Goal: Transaction & Acquisition: Book appointment/travel/reservation

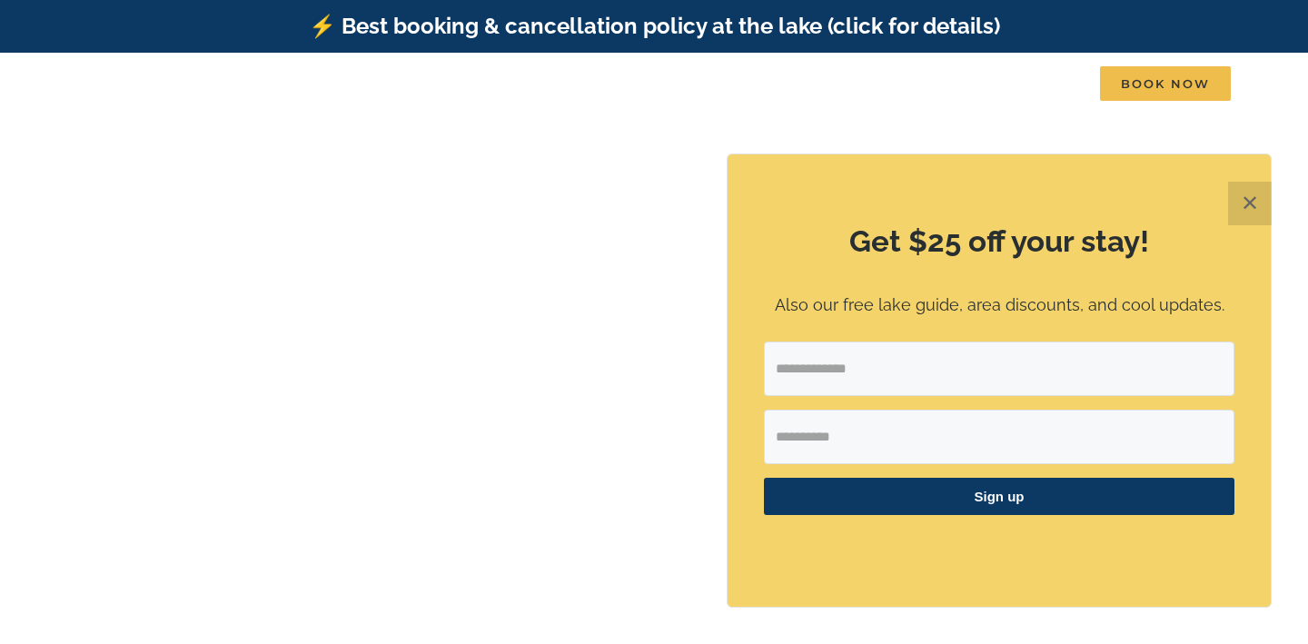
click at [1236, 211] on button "✕" at bounding box center [1250, 204] width 44 height 44
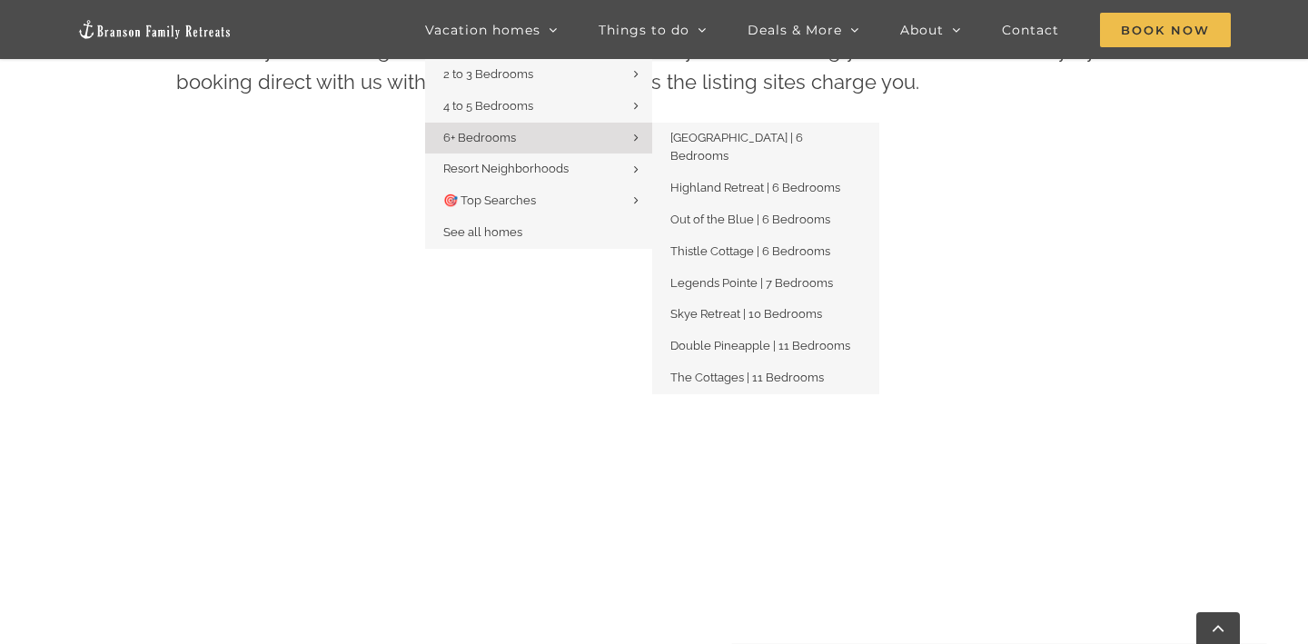
click at [521, 136] on link "6+ Bedrooms" at bounding box center [538, 139] width 227 height 32
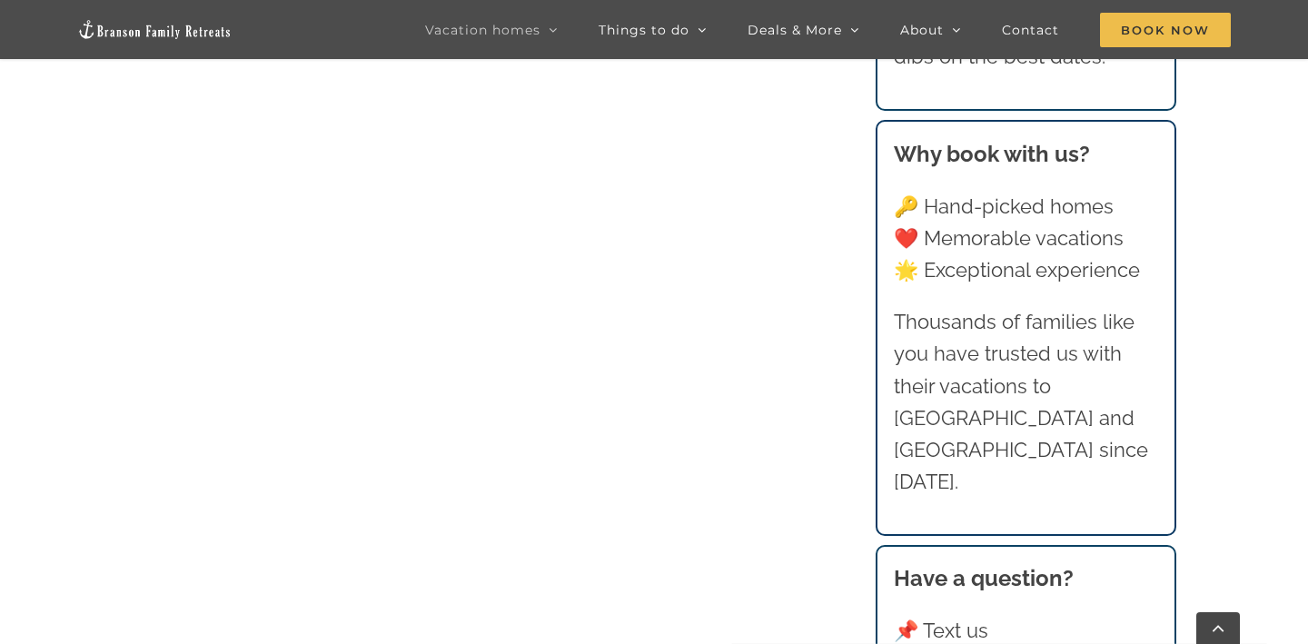
scroll to position [1088, 0]
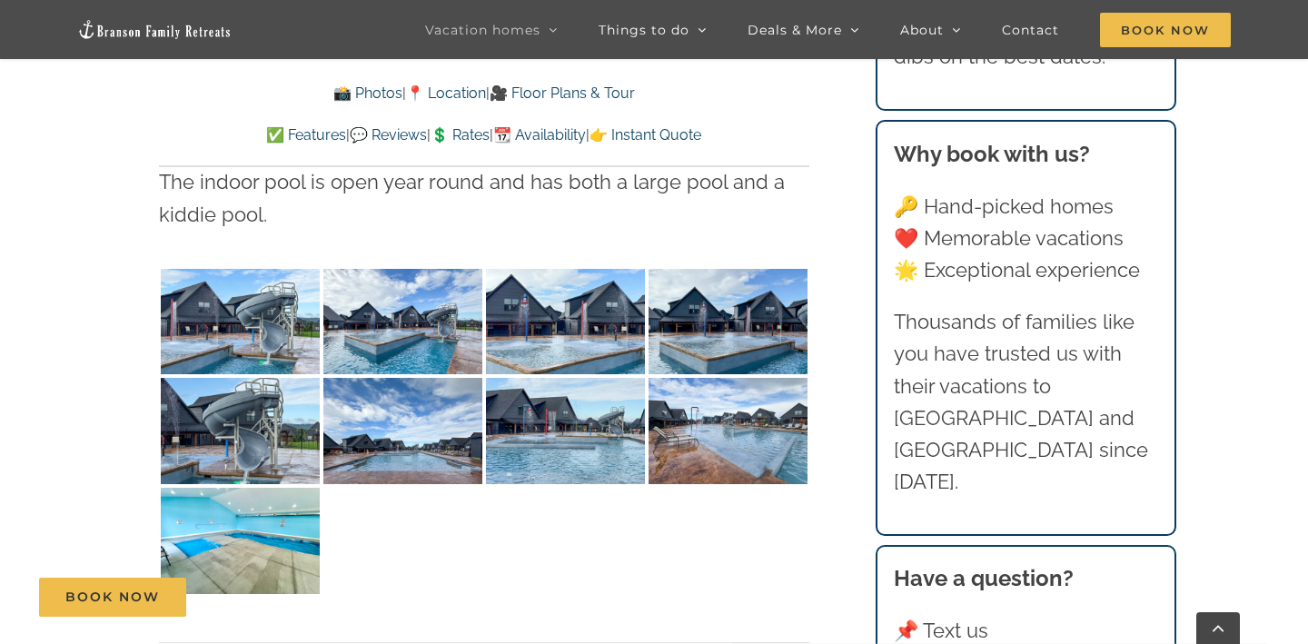
scroll to position [4006, 0]
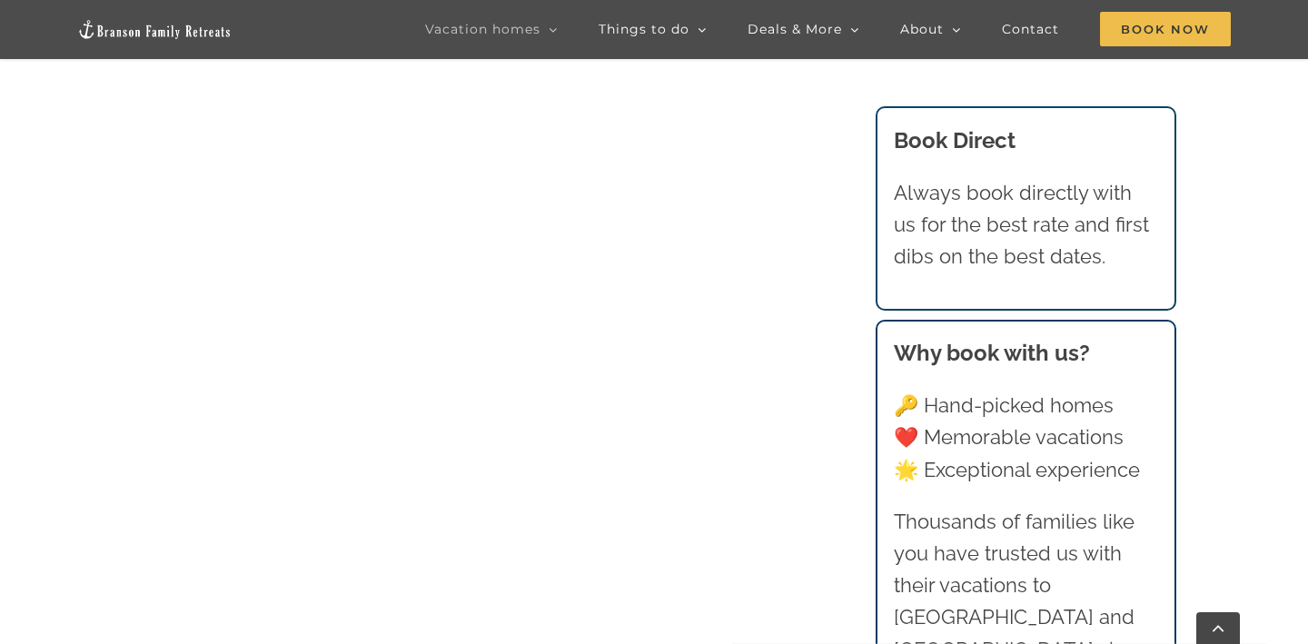
scroll to position [1088, 0]
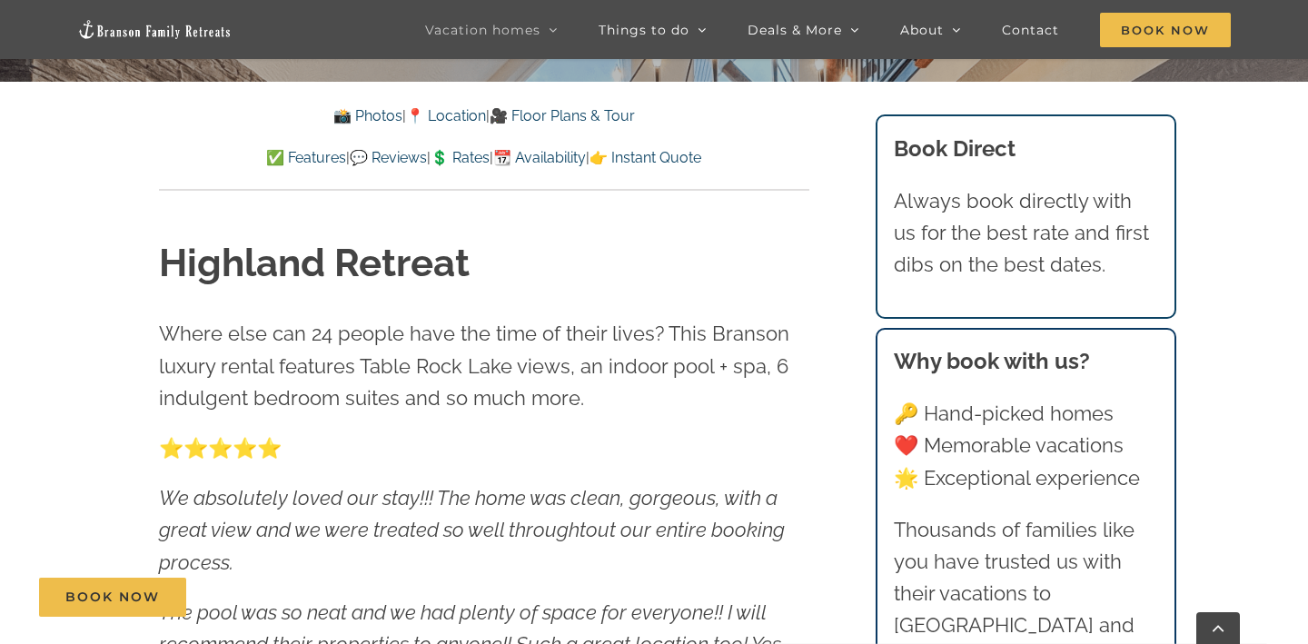
scroll to position [604, 0]
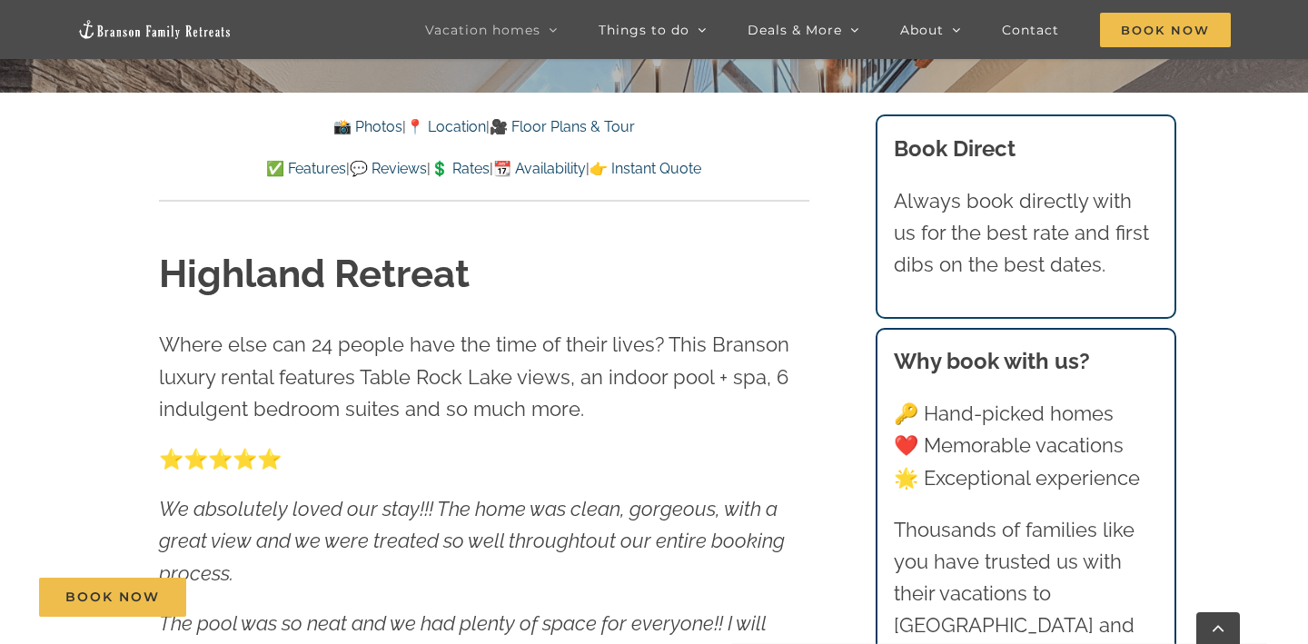
click at [377, 126] on link "📸 Photos" at bounding box center [367, 126] width 69 height 17
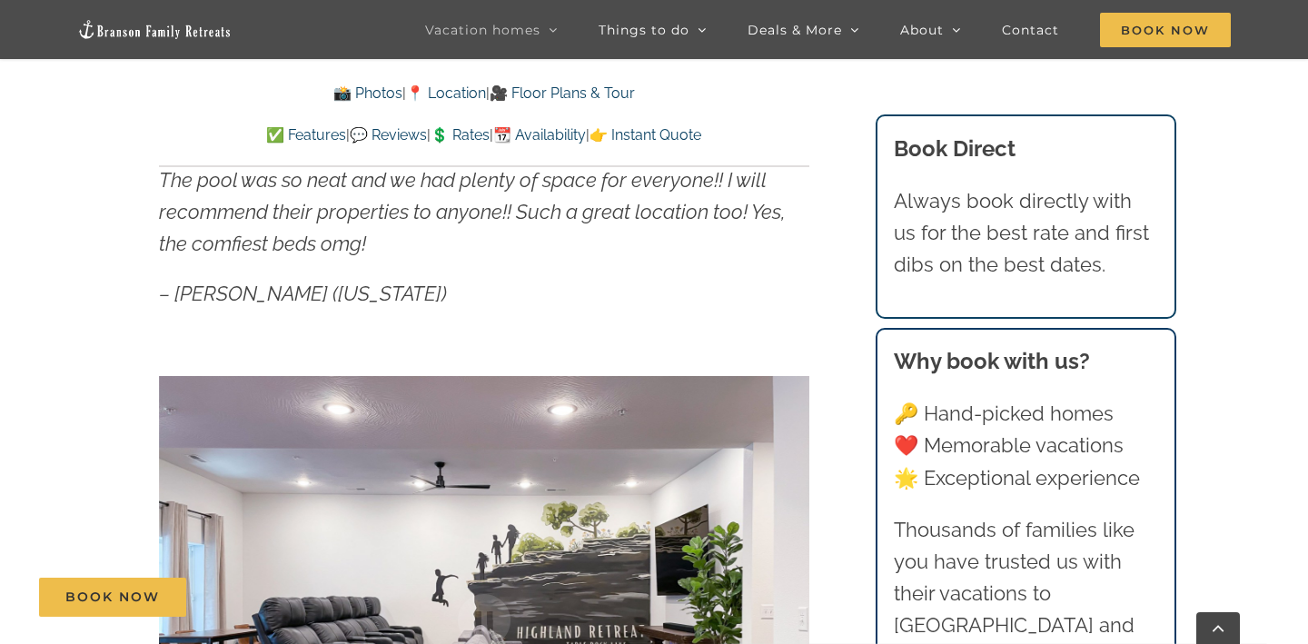
scroll to position [1010, 0]
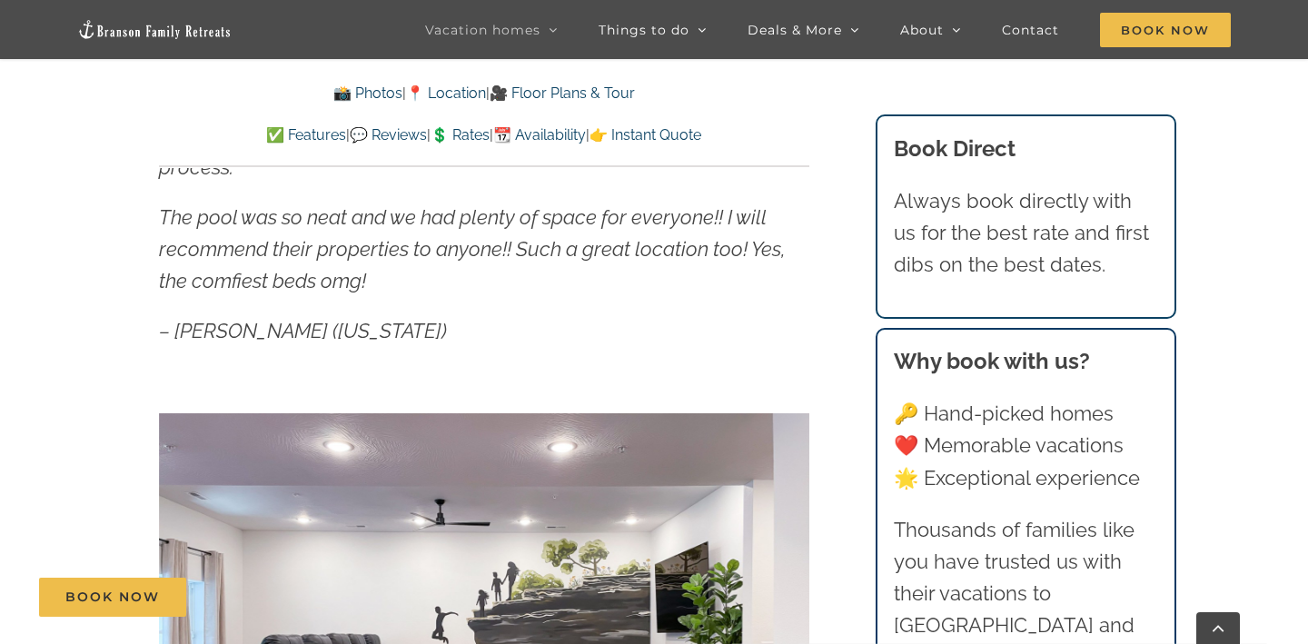
click at [593, 95] on link "🎥 Floor Plans & Tour" at bounding box center [562, 92] width 145 height 17
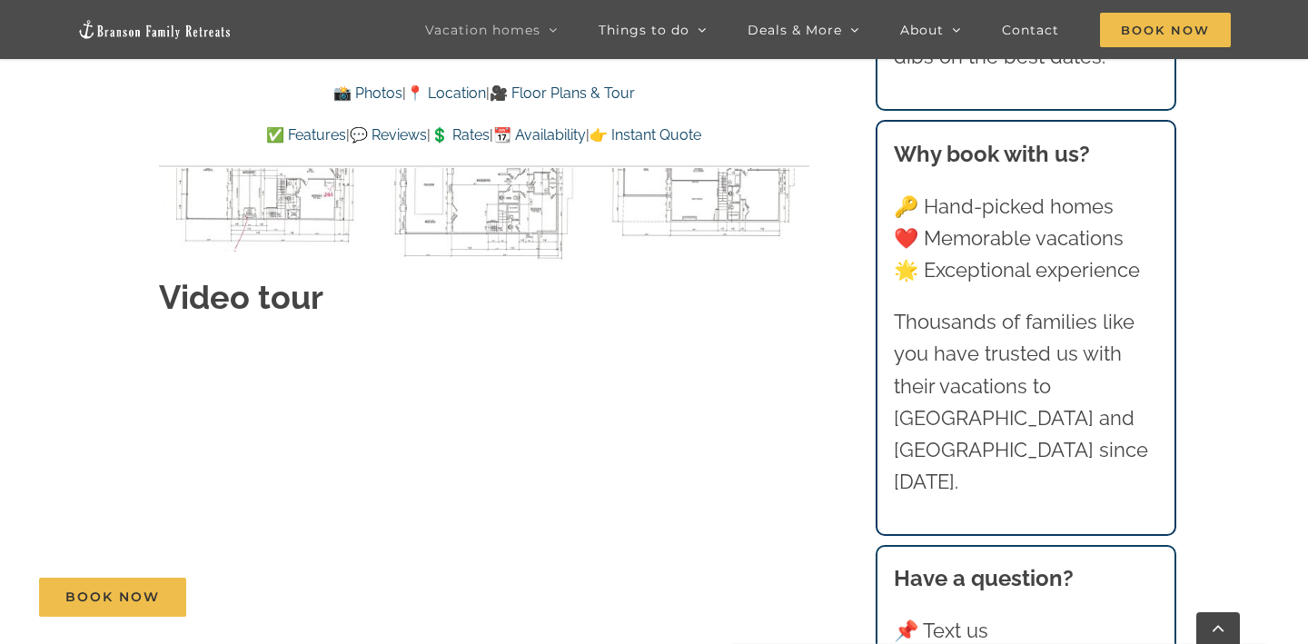
scroll to position [9122, 0]
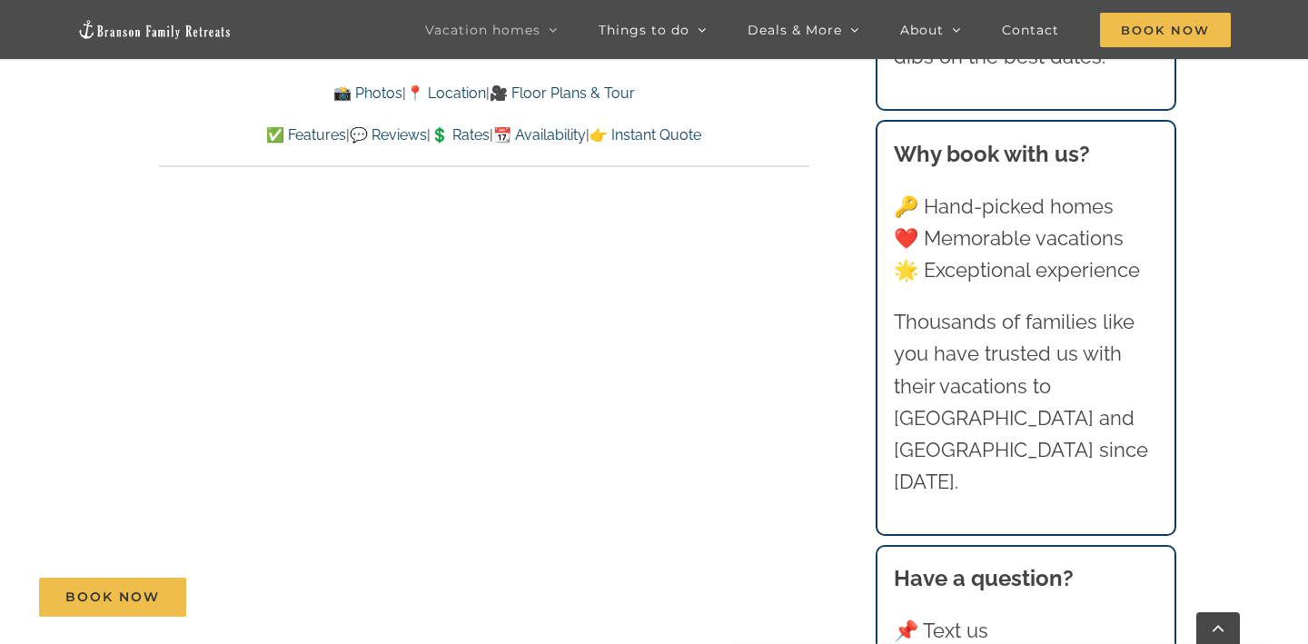
click at [550, 135] on link "📆 Availability" at bounding box center [539, 134] width 93 height 17
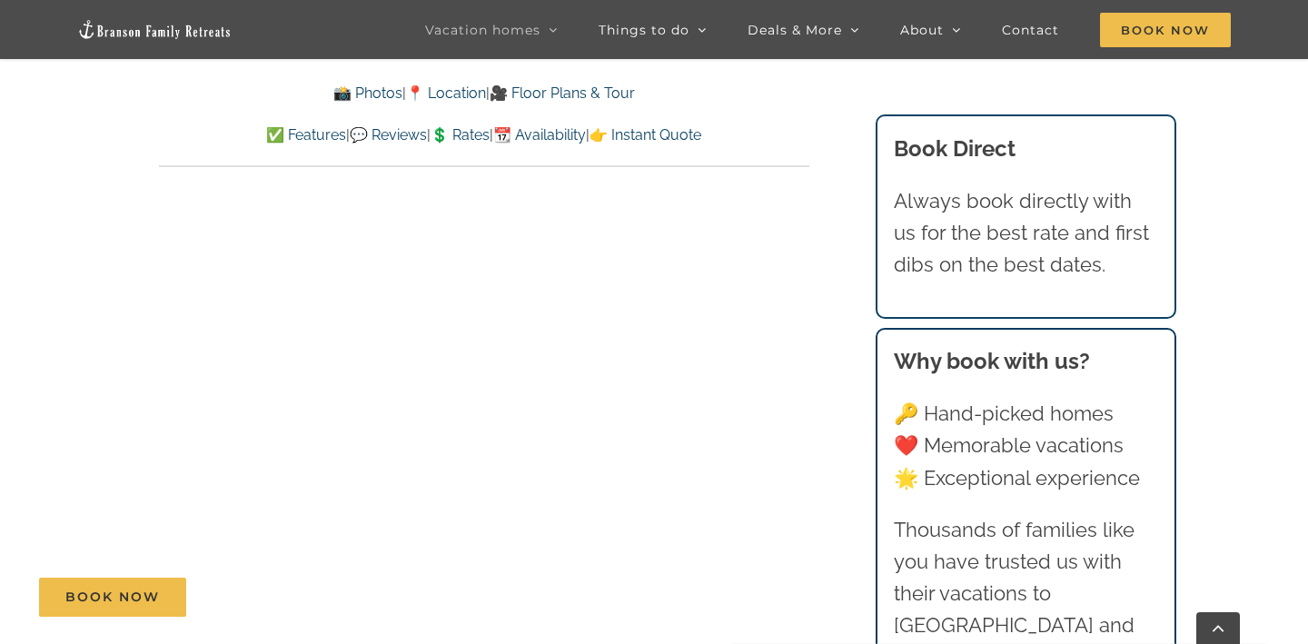
scroll to position [9757, 0]
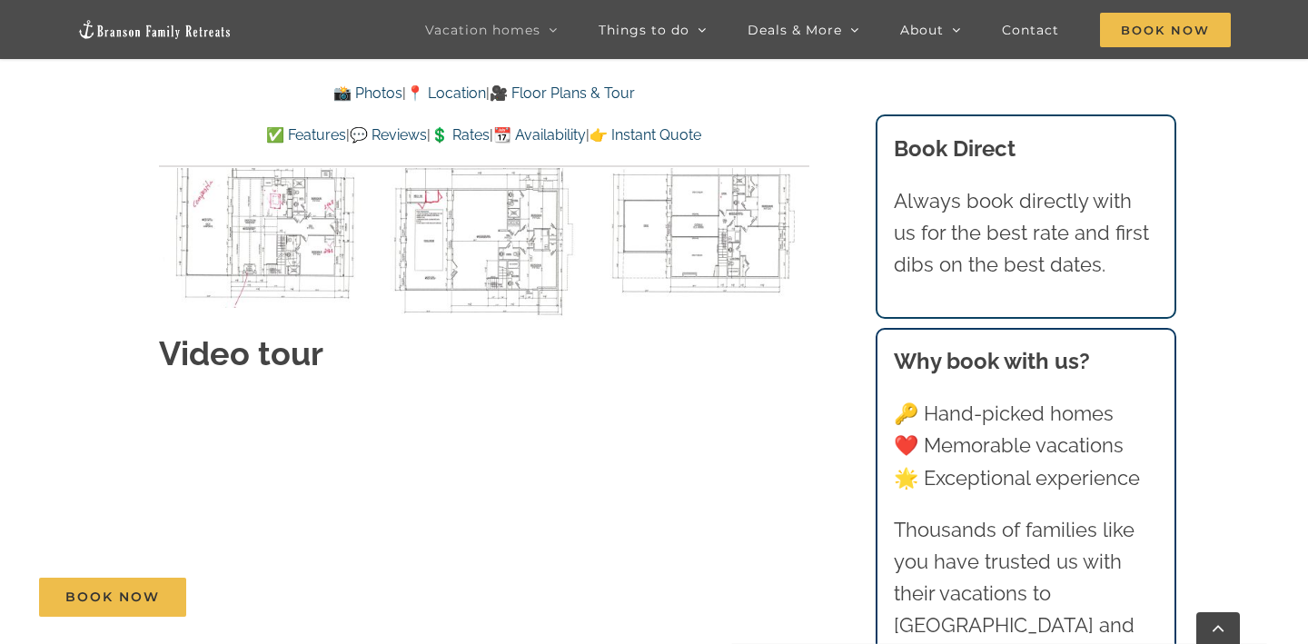
scroll to position [1010, 0]
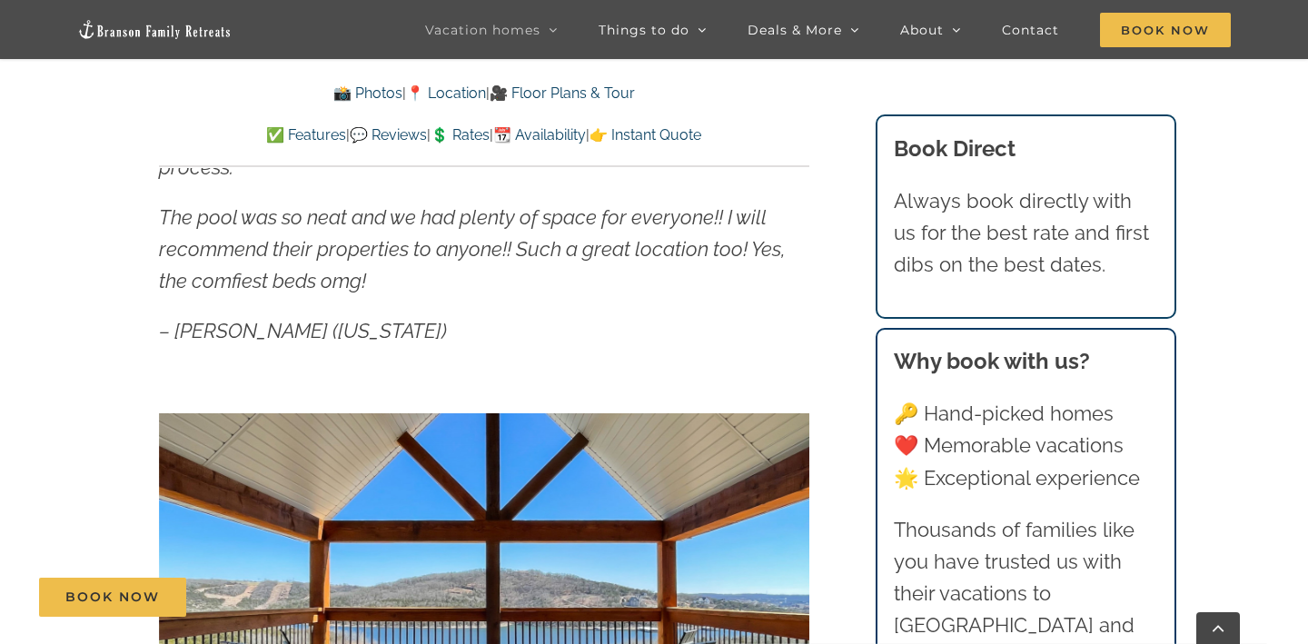
scroll to position [604, 0]
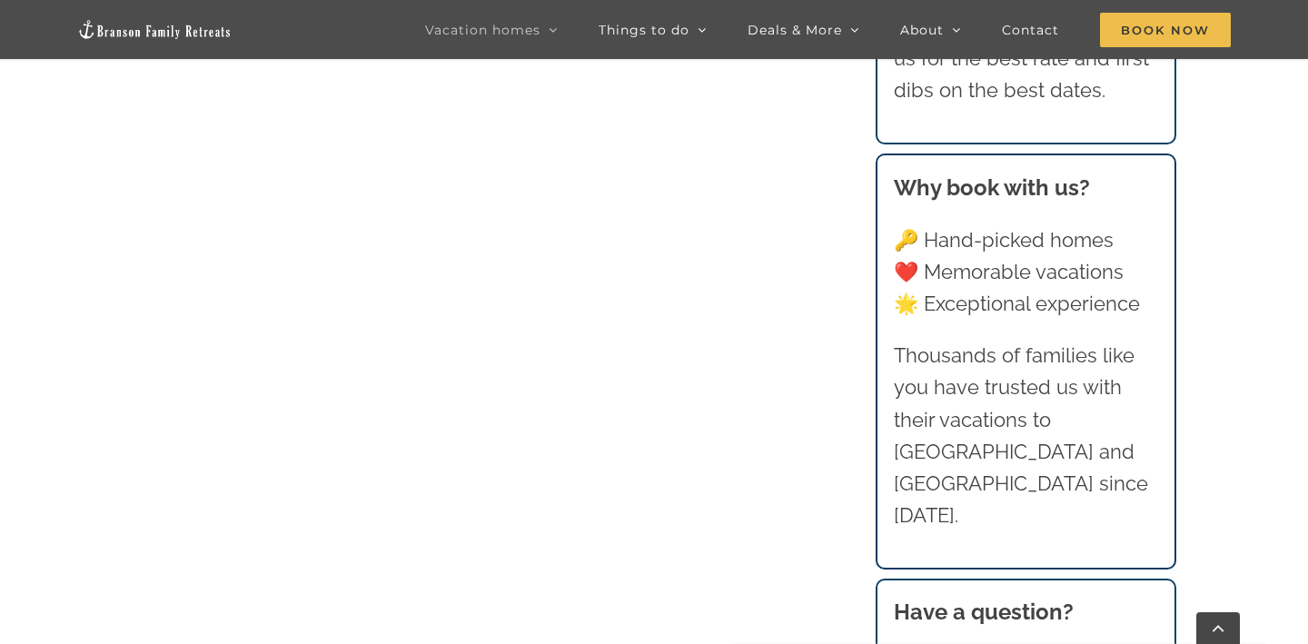
scroll to position [1769, 0]
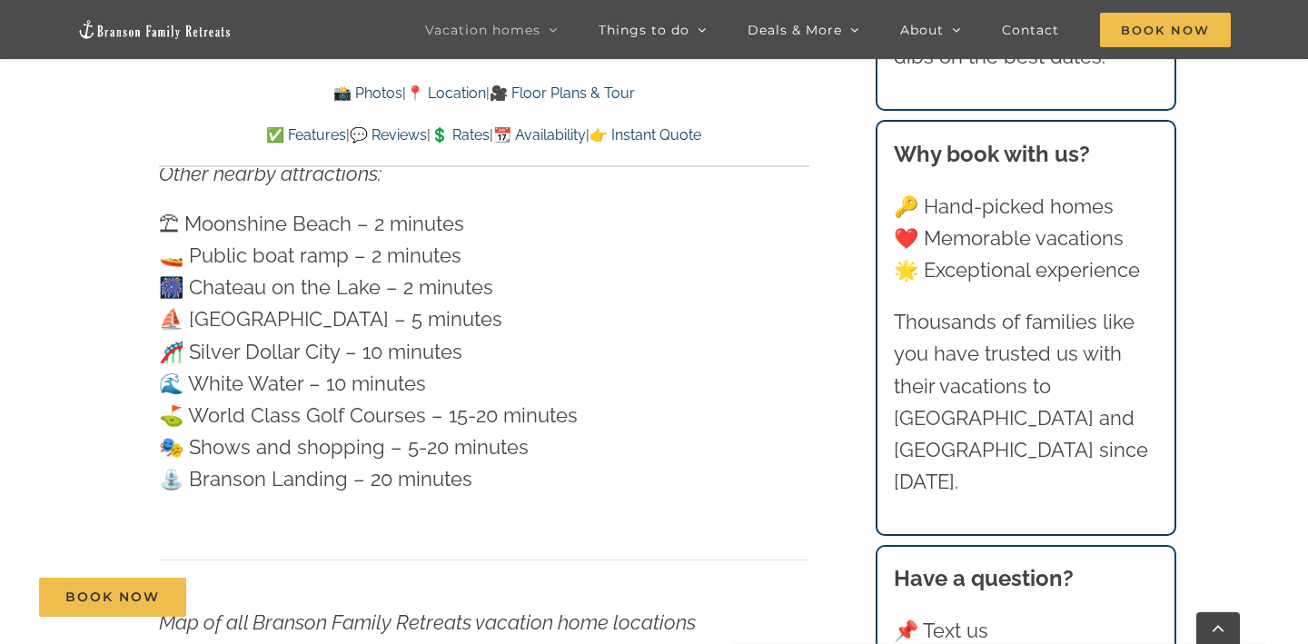
scroll to position [5551, 0]
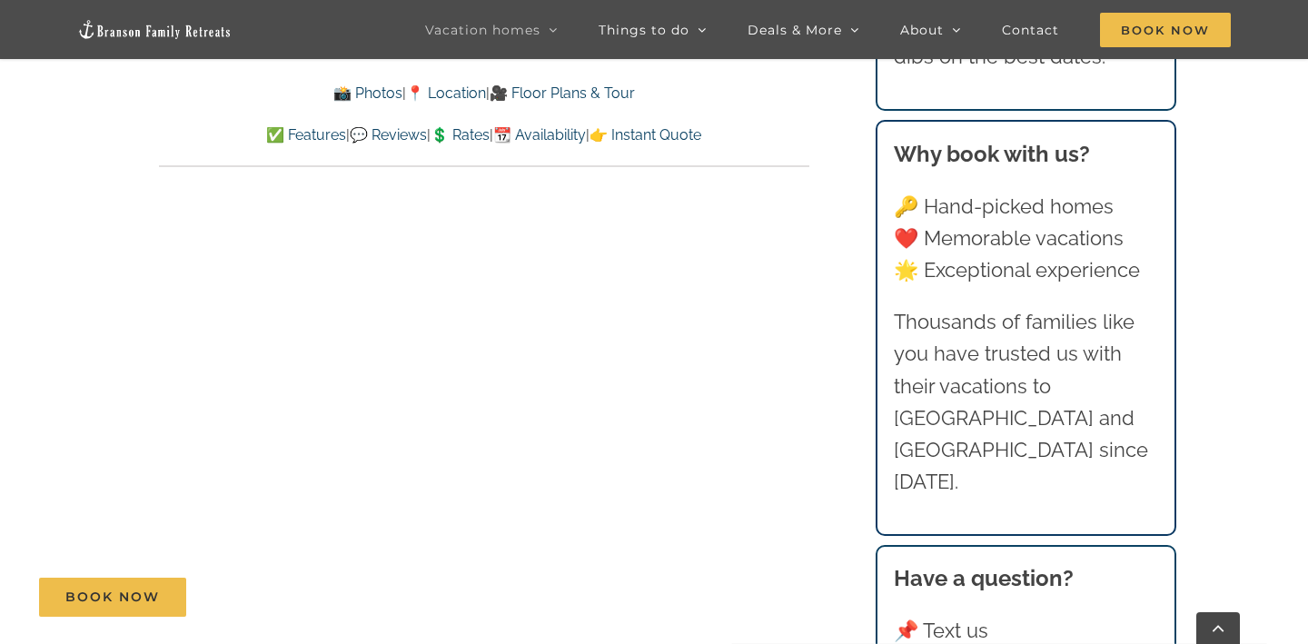
click at [564, 139] on link "📆 Availability" at bounding box center [539, 134] width 93 height 17
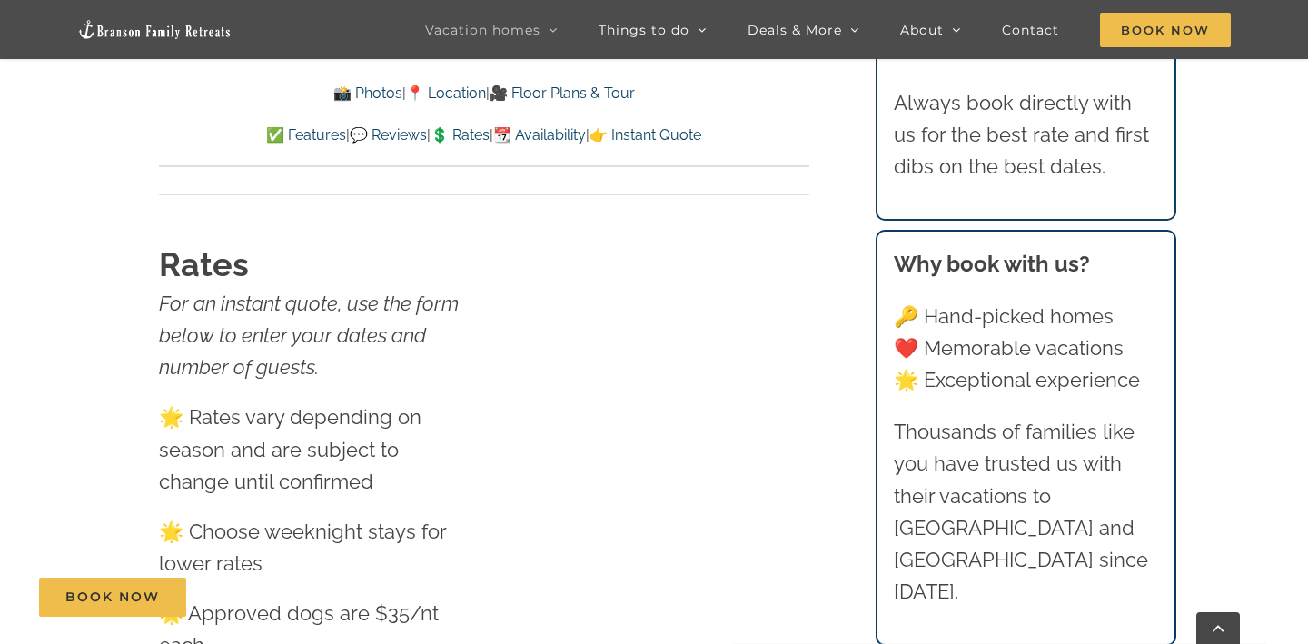
scroll to position [11385, 0]
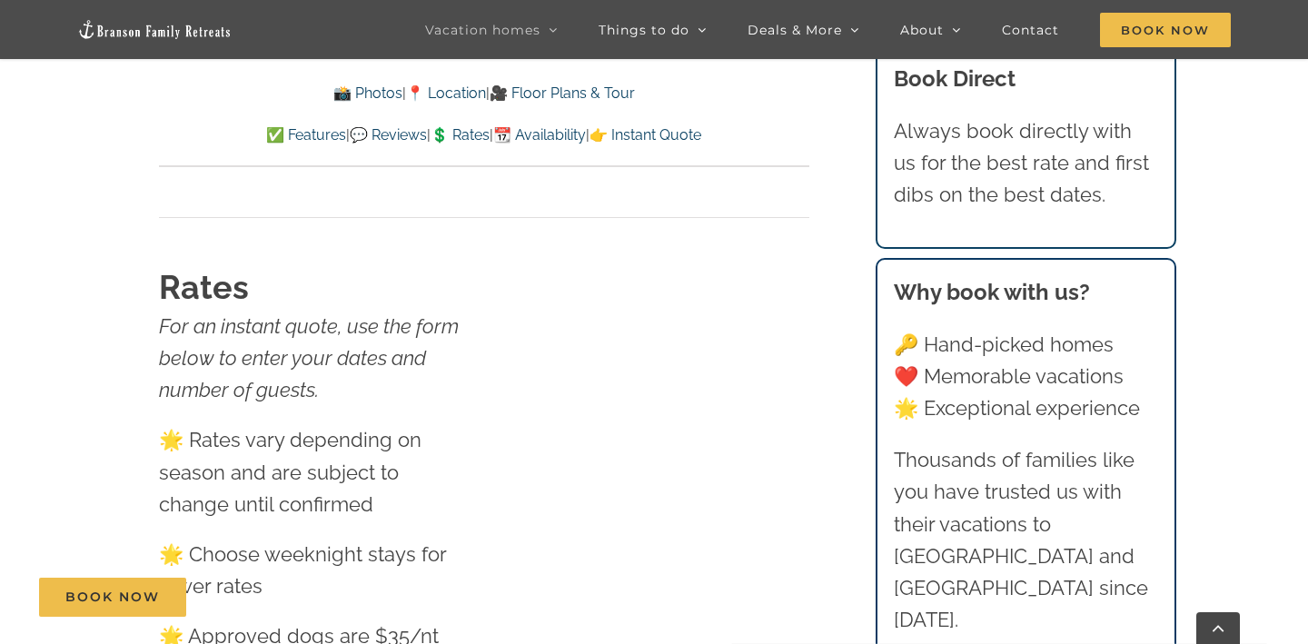
scroll to position [9935, 0]
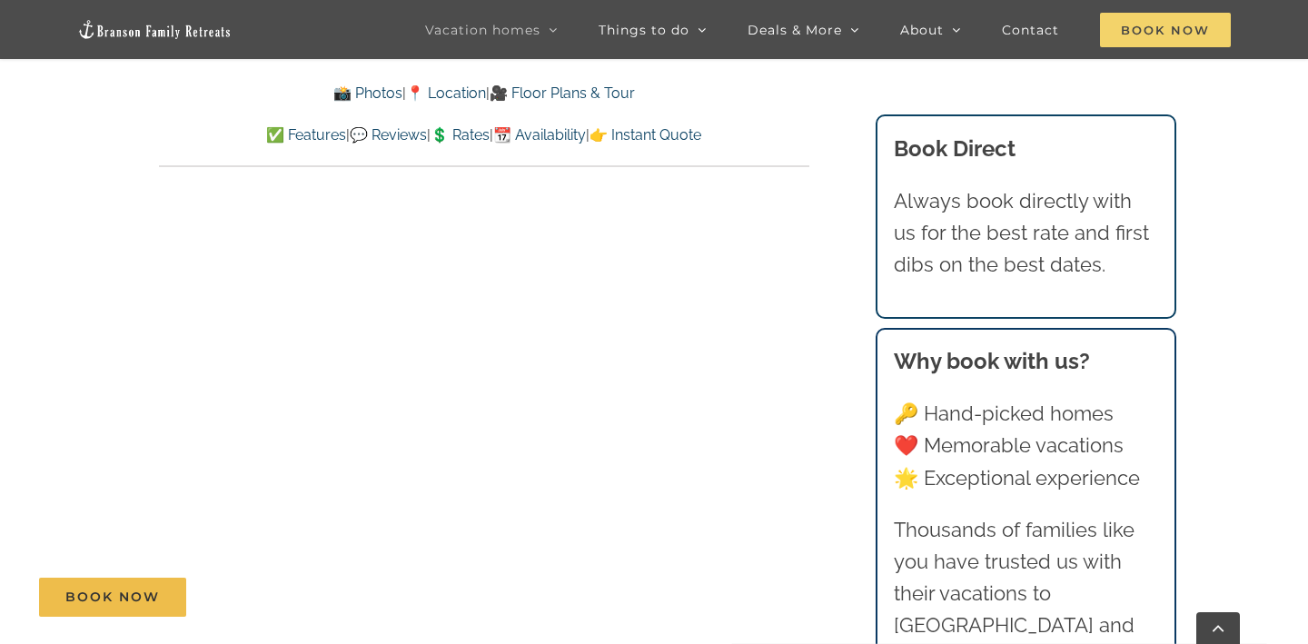
click at [1158, 35] on span "Book Now" at bounding box center [1165, 30] width 131 height 35
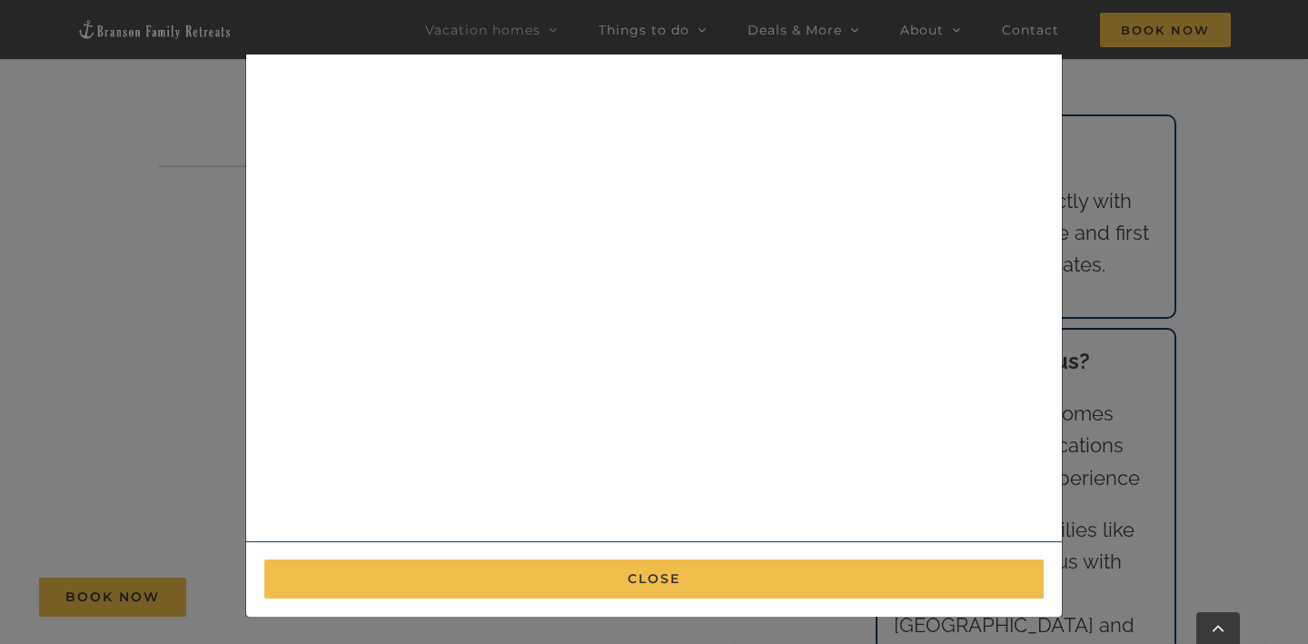
scroll to position [0, 0]
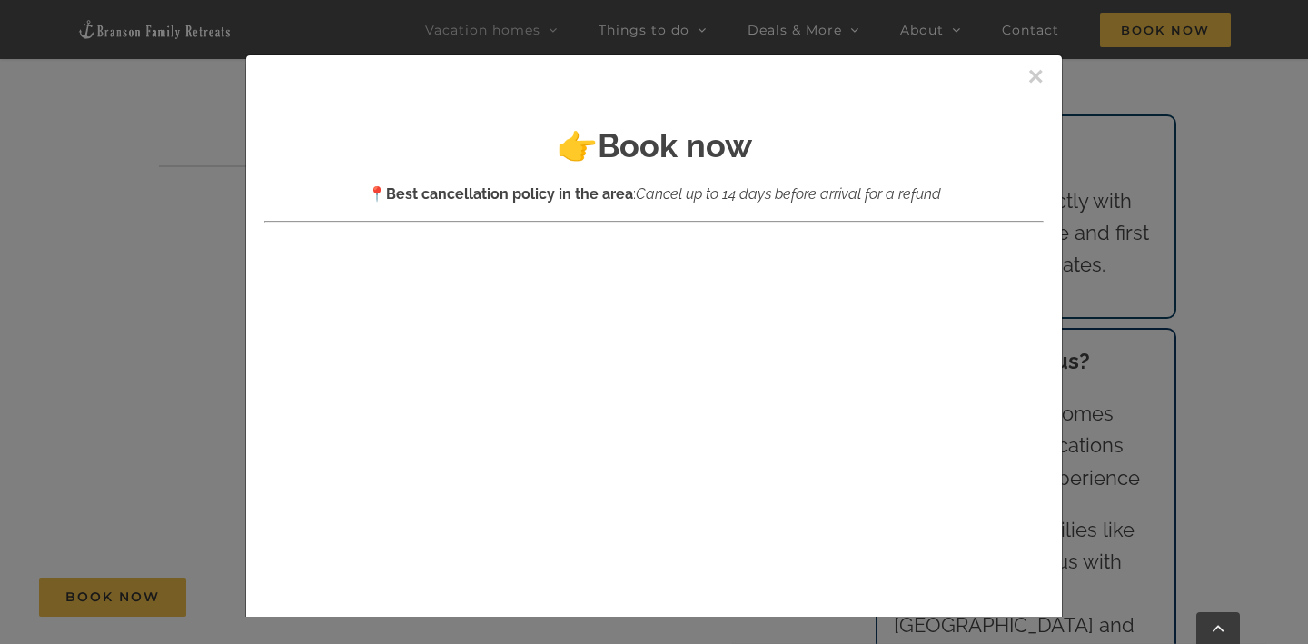
click at [1032, 70] on button "×" at bounding box center [1035, 76] width 16 height 27
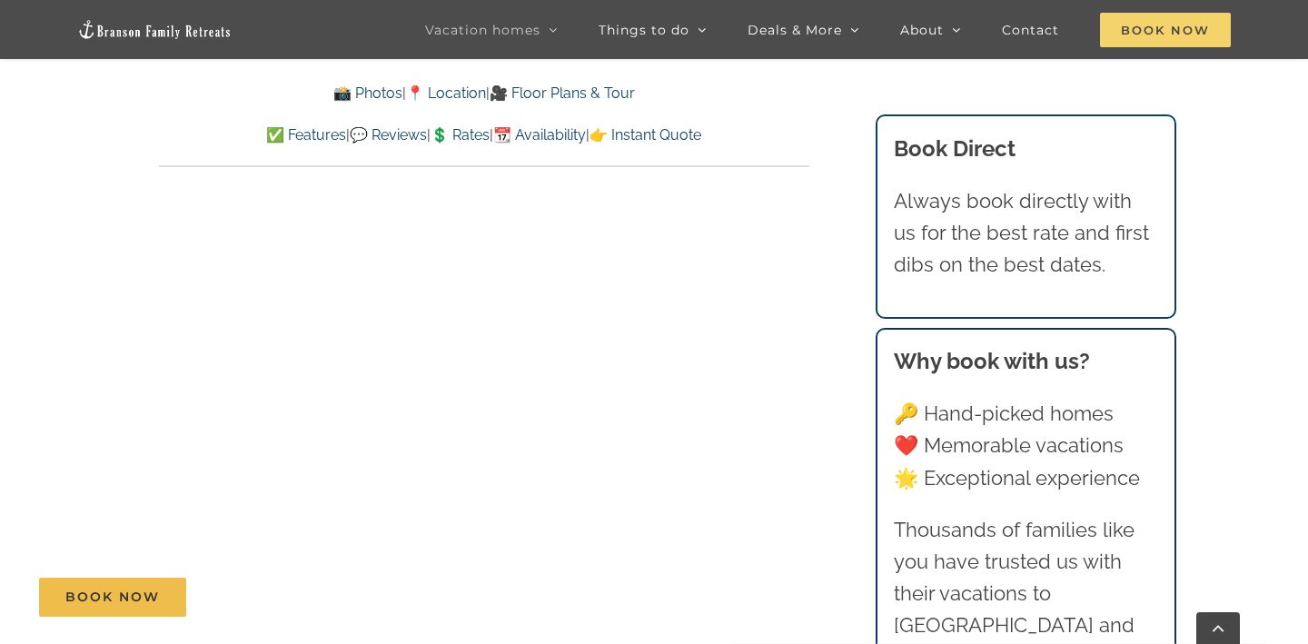
scroll to position [9555, 0]
